Goal: Find specific page/section: Find specific page/section

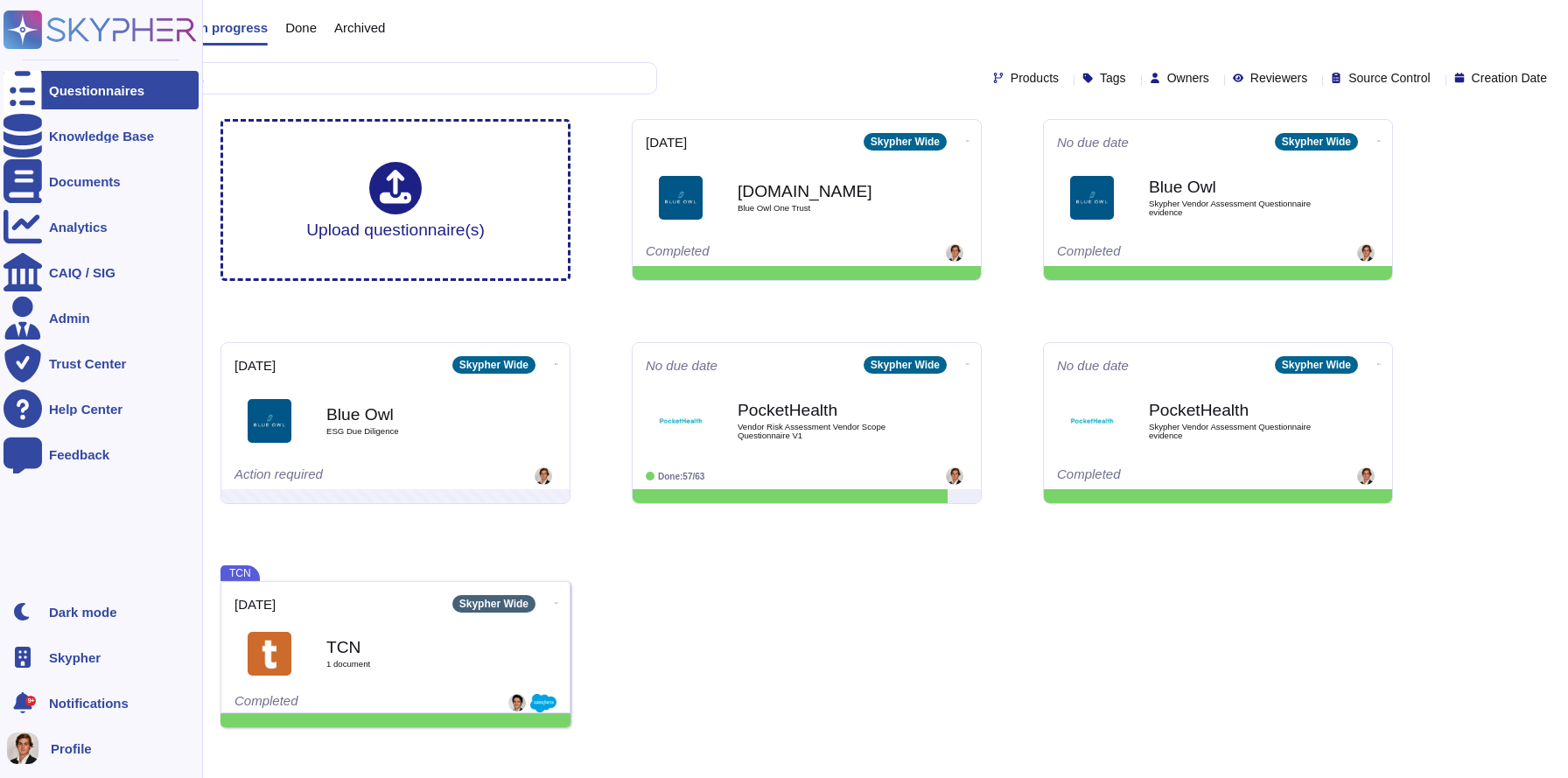
click at [61, 657] on span "Skypher" at bounding box center [75, 658] width 51 height 14
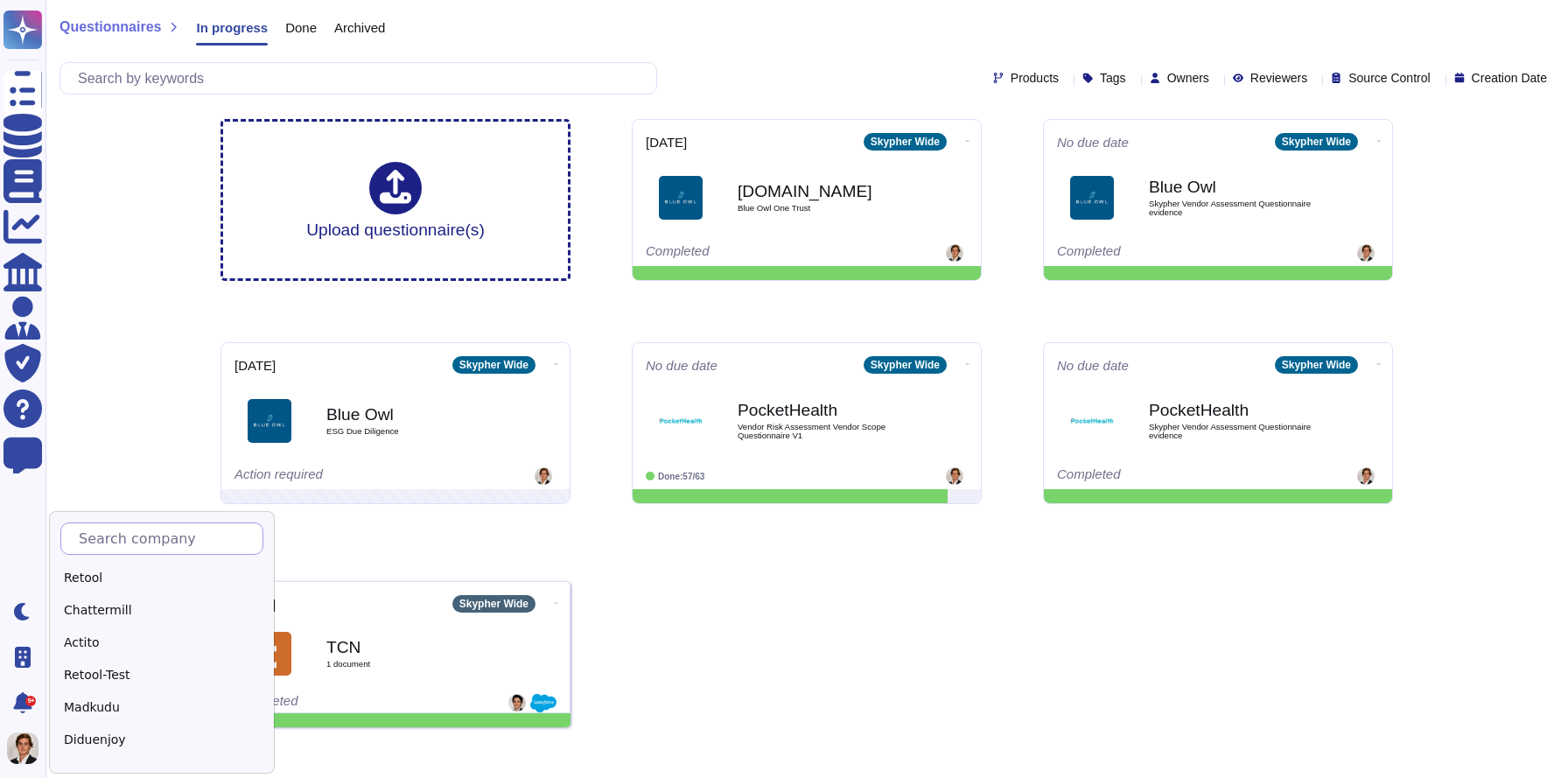
click at [141, 540] on input "text" at bounding box center [166, 539] width 193 height 31
type input "p"
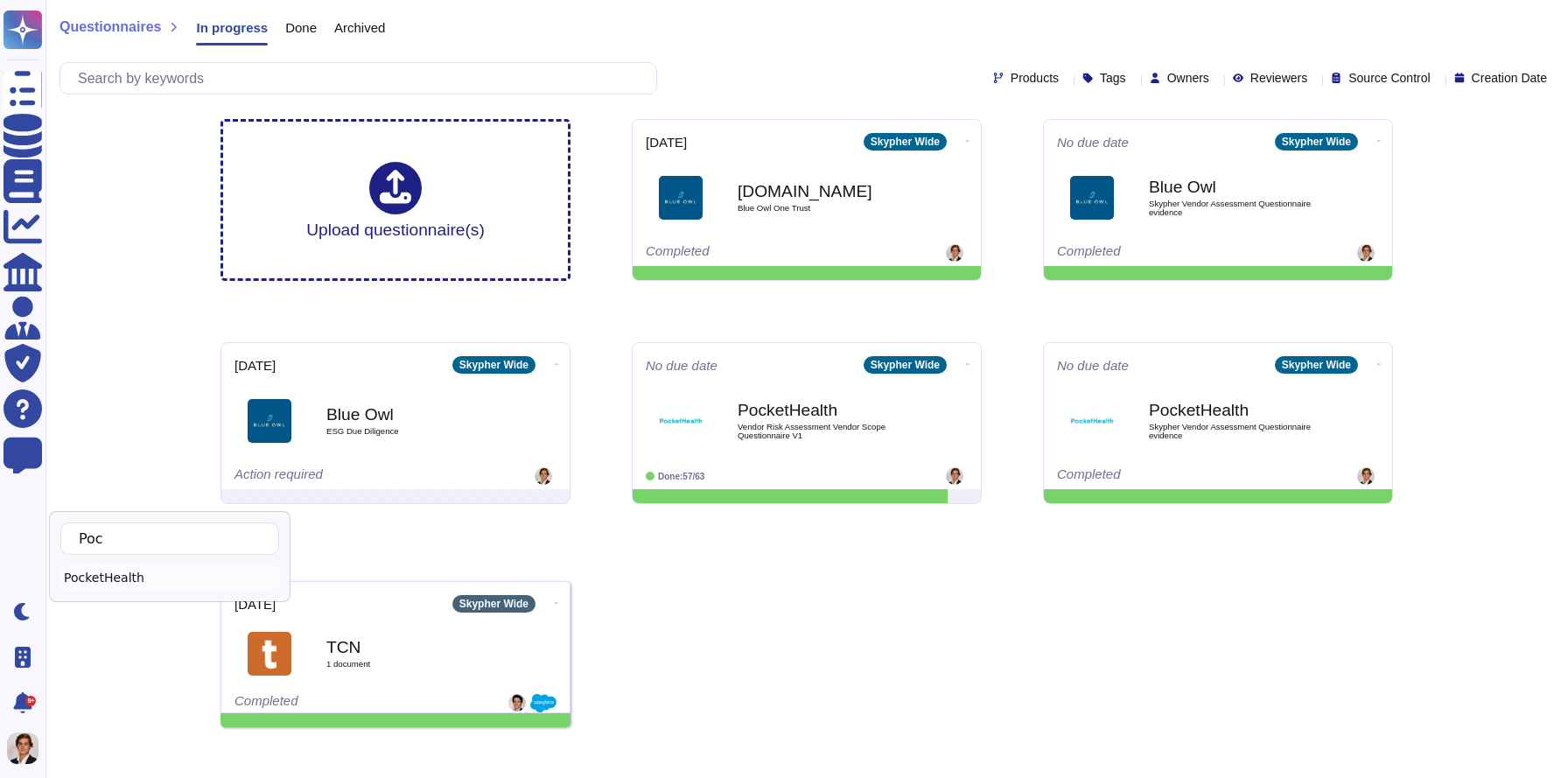
type input "Poc"
click at [153, 573] on div "PocketHealth" at bounding box center [170, 577] width 219 height 25
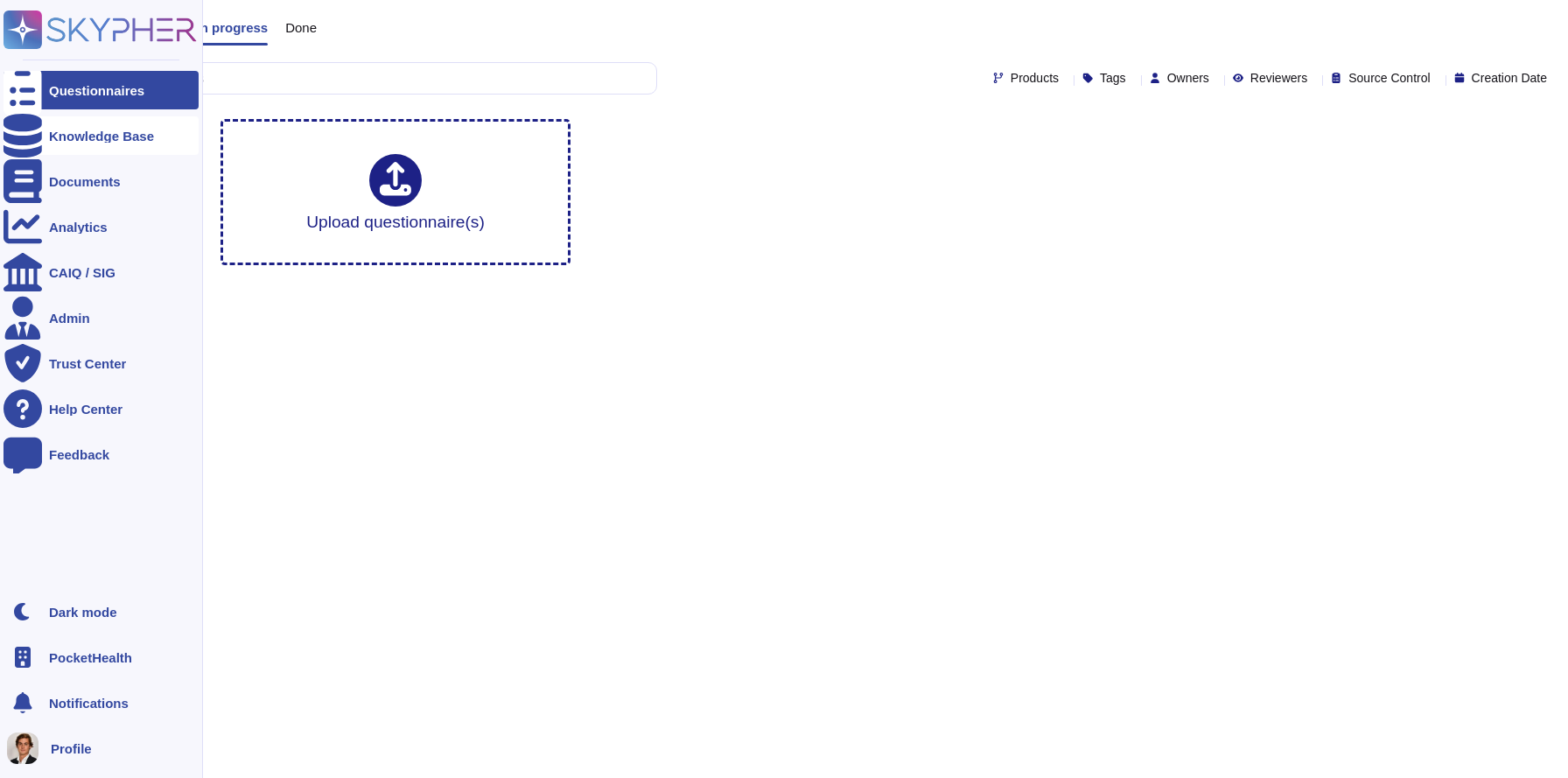
click at [103, 140] on div "Knowledge Base" at bounding box center [102, 137] width 105 height 14
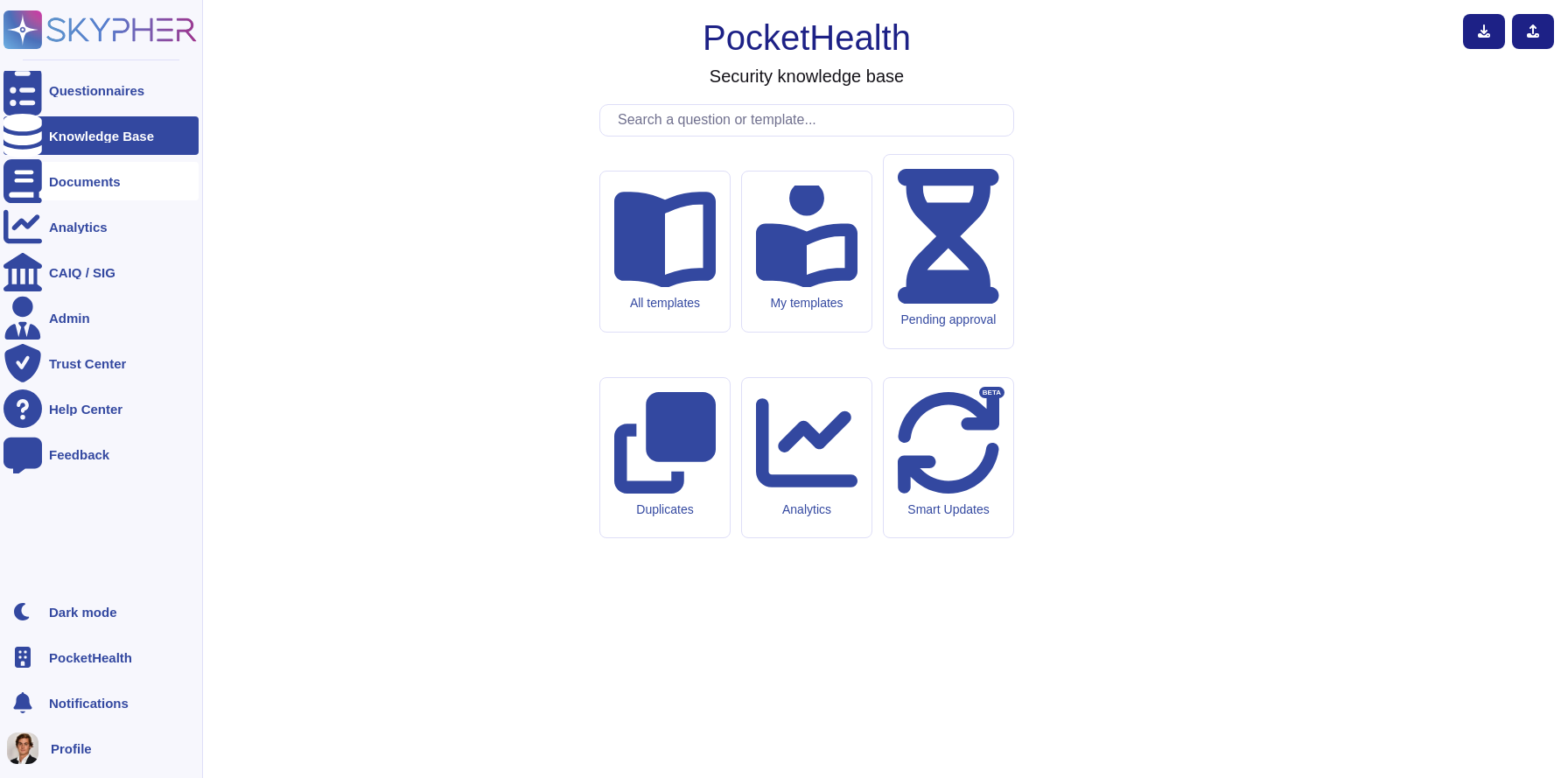
click at [103, 197] on div "Documents" at bounding box center [101, 181] width 195 height 39
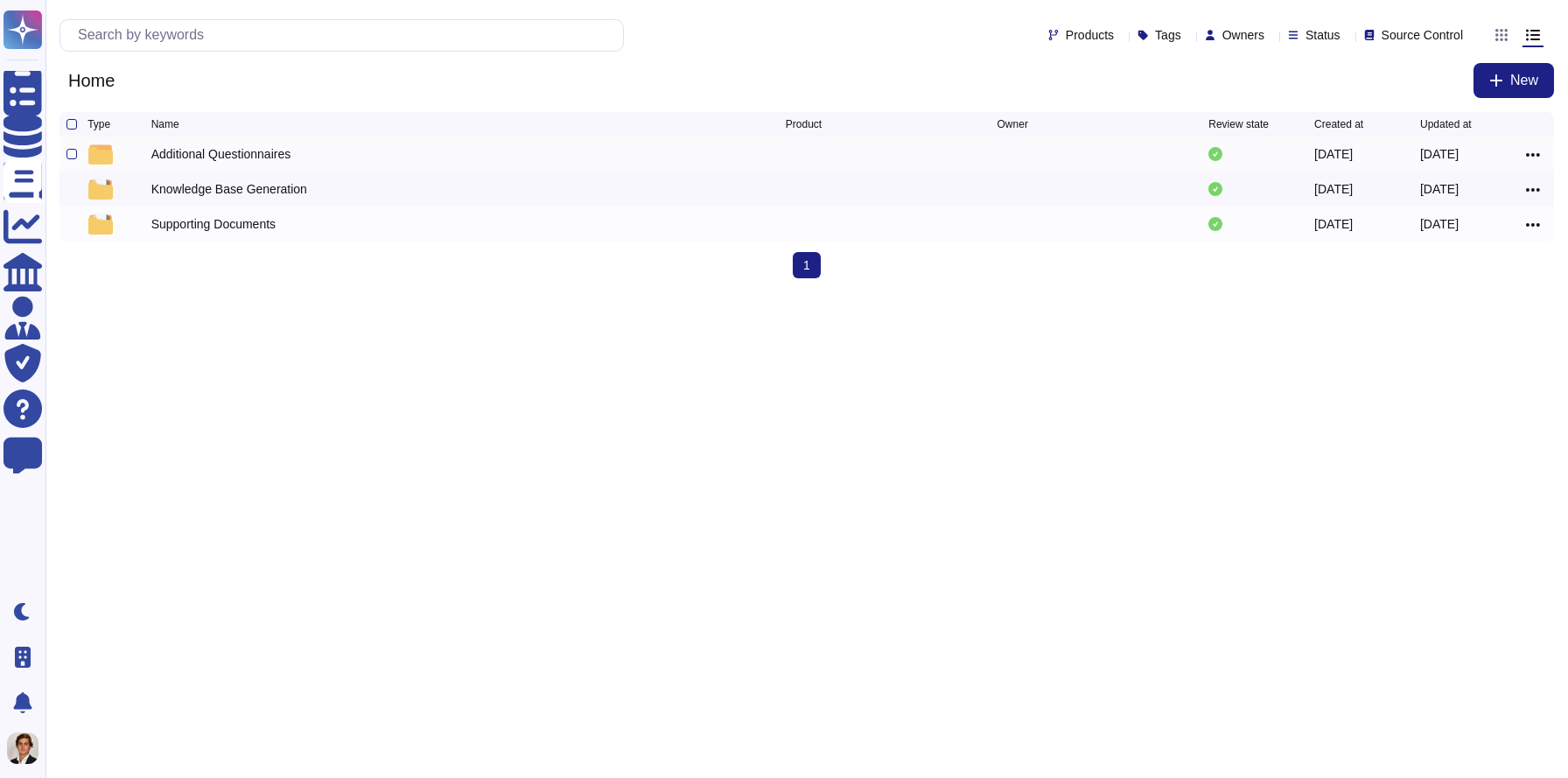
click at [368, 156] on div "Additional Questionnaires" at bounding box center [468, 154] width 634 height 21
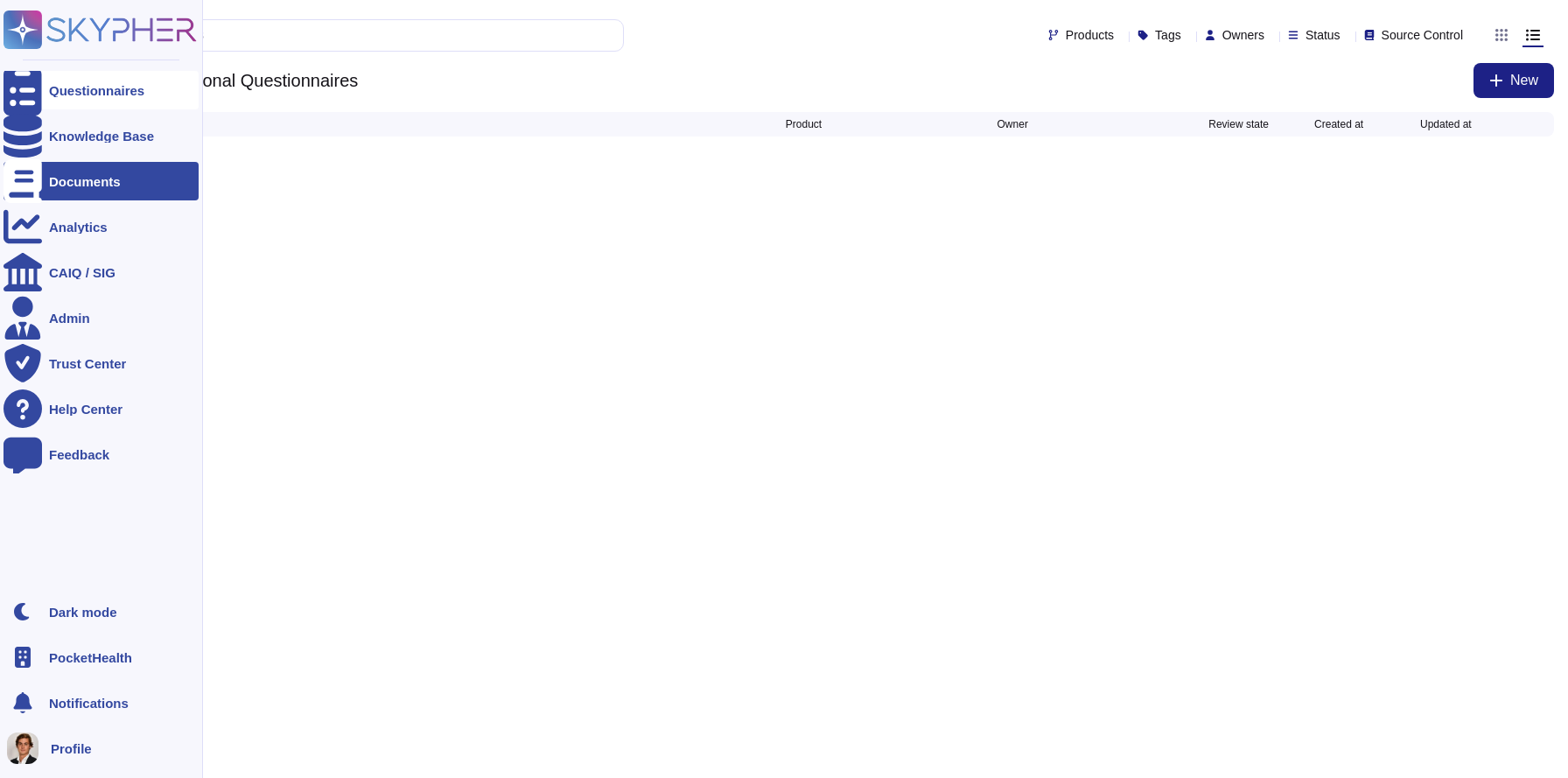
click at [77, 86] on div "Questionnaires" at bounding box center [97, 91] width 95 height 14
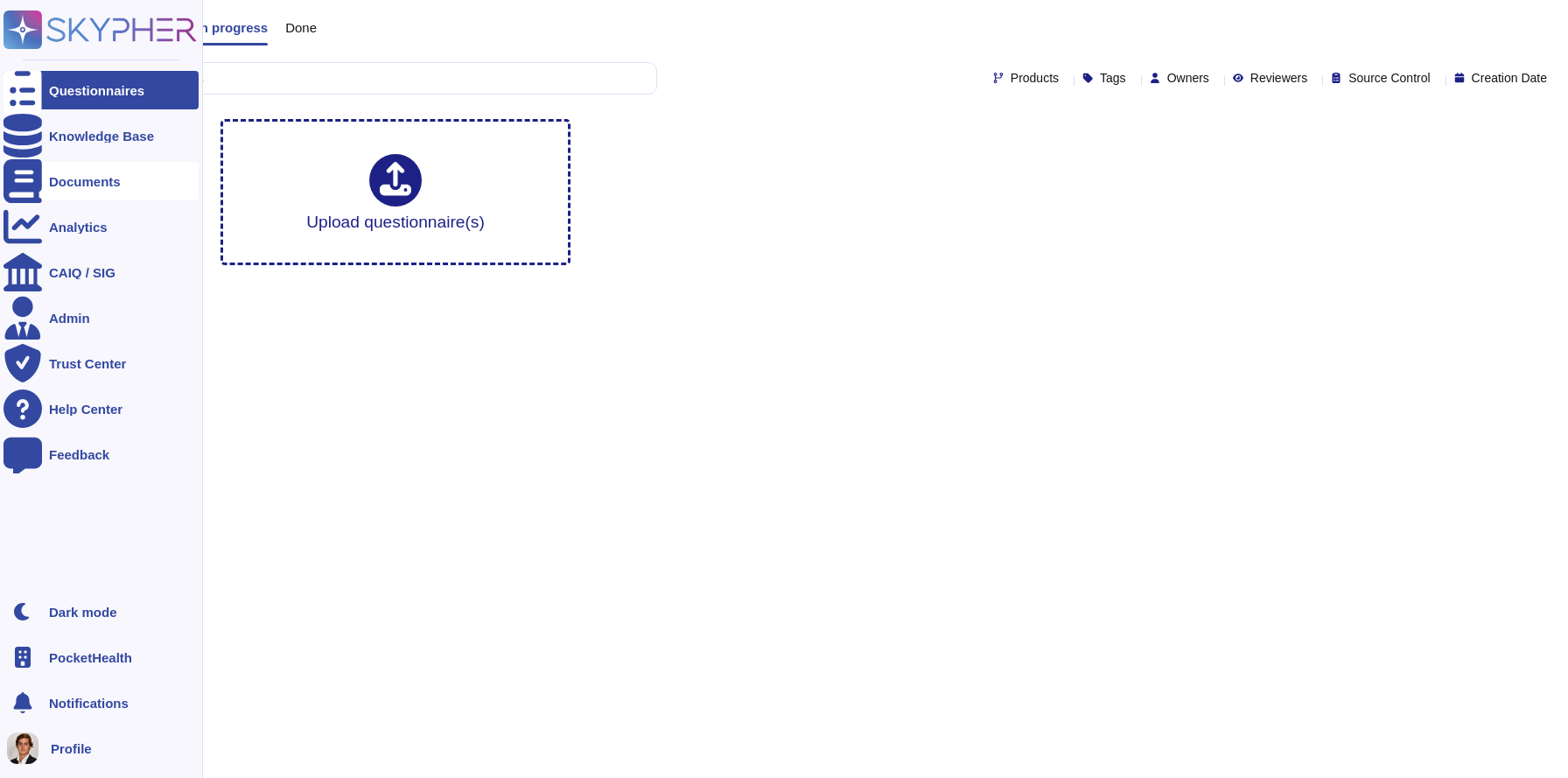
click at [94, 175] on div "Documents" at bounding box center [85, 182] width 72 height 14
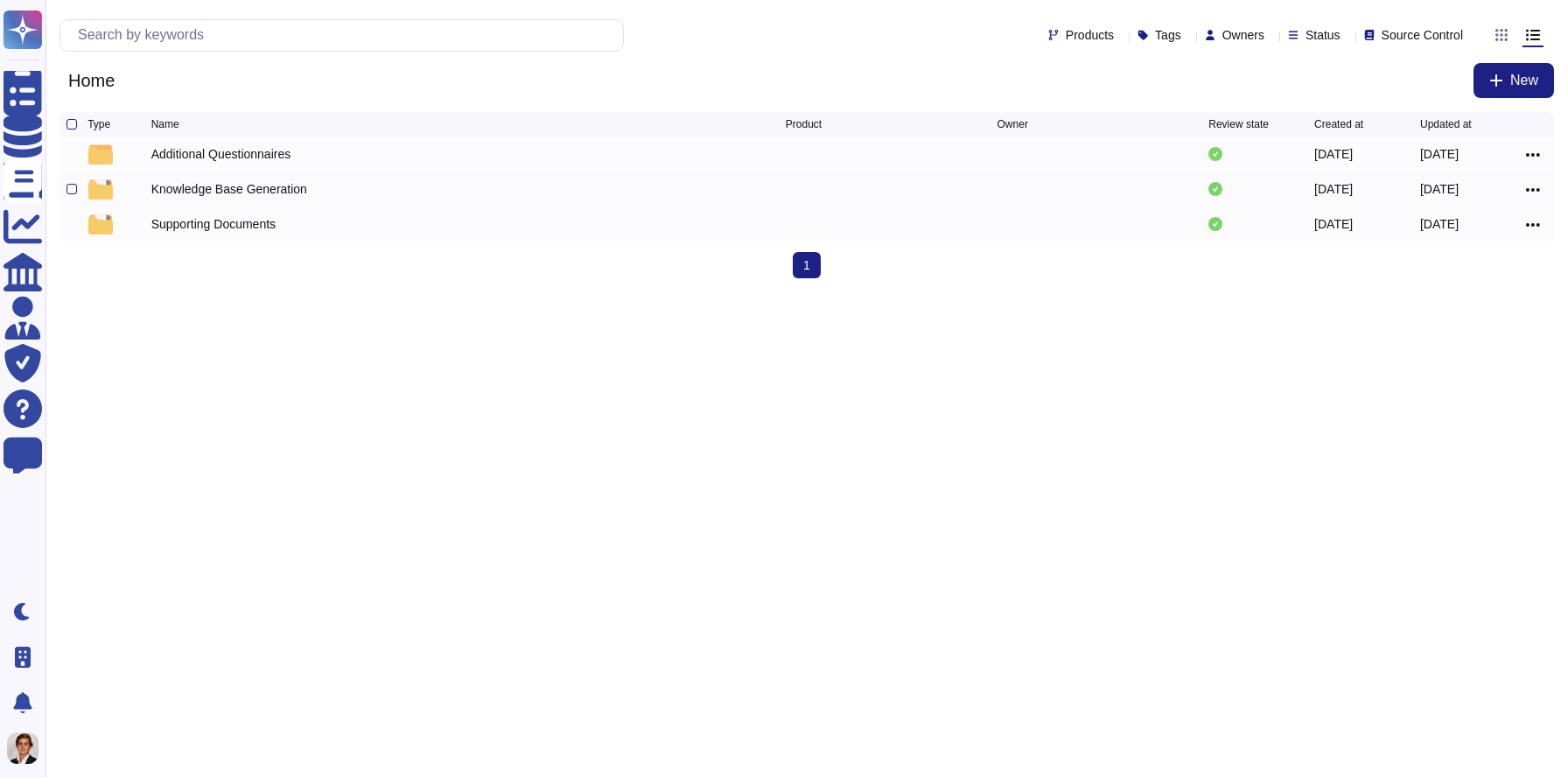
click at [265, 198] on div "Knowledge Base Generation" at bounding box center [229, 189] width 156 height 17
